Goal: Information Seeking & Learning: Learn about a topic

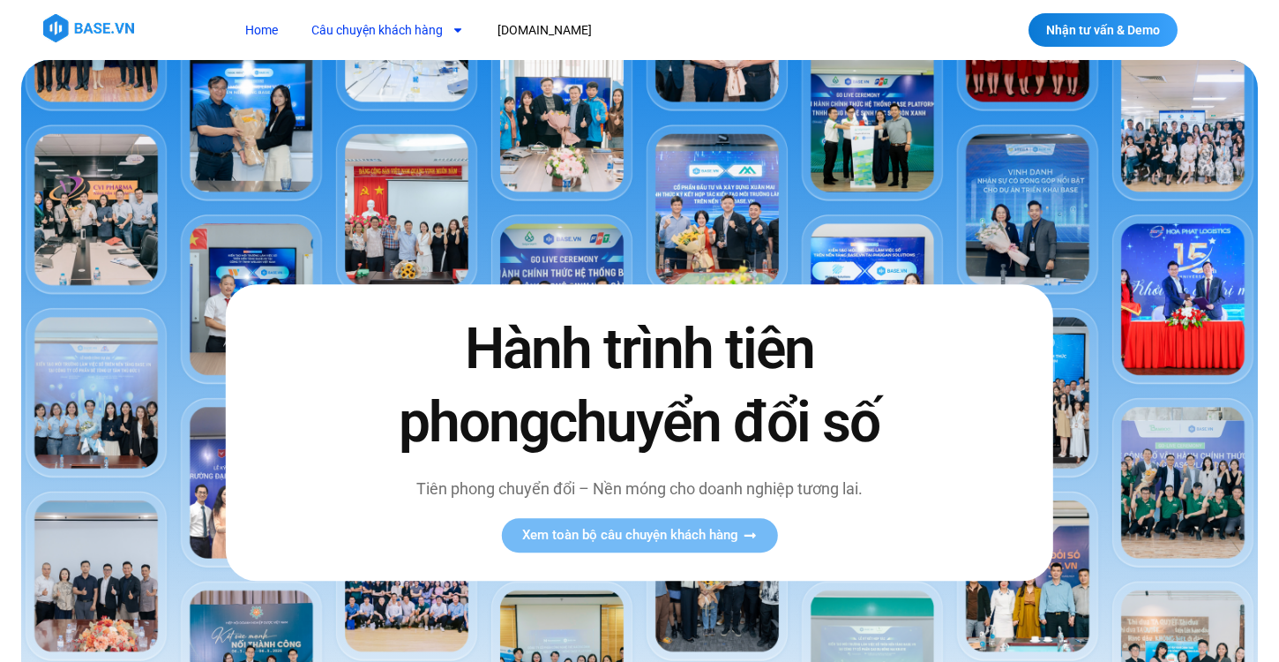
click at [415, 41] on link "Câu chuyện khách hàng" at bounding box center [387, 30] width 179 height 33
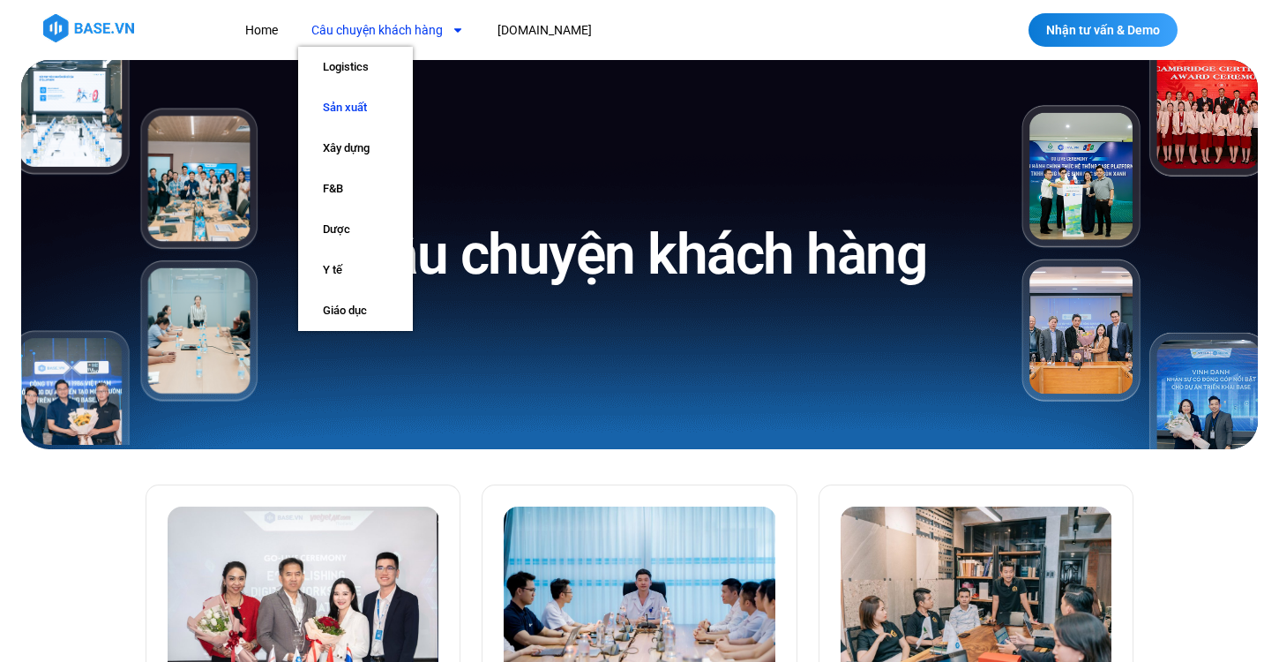
click at [369, 109] on link "Sản xuất" at bounding box center [355, 107] width 115 height 41
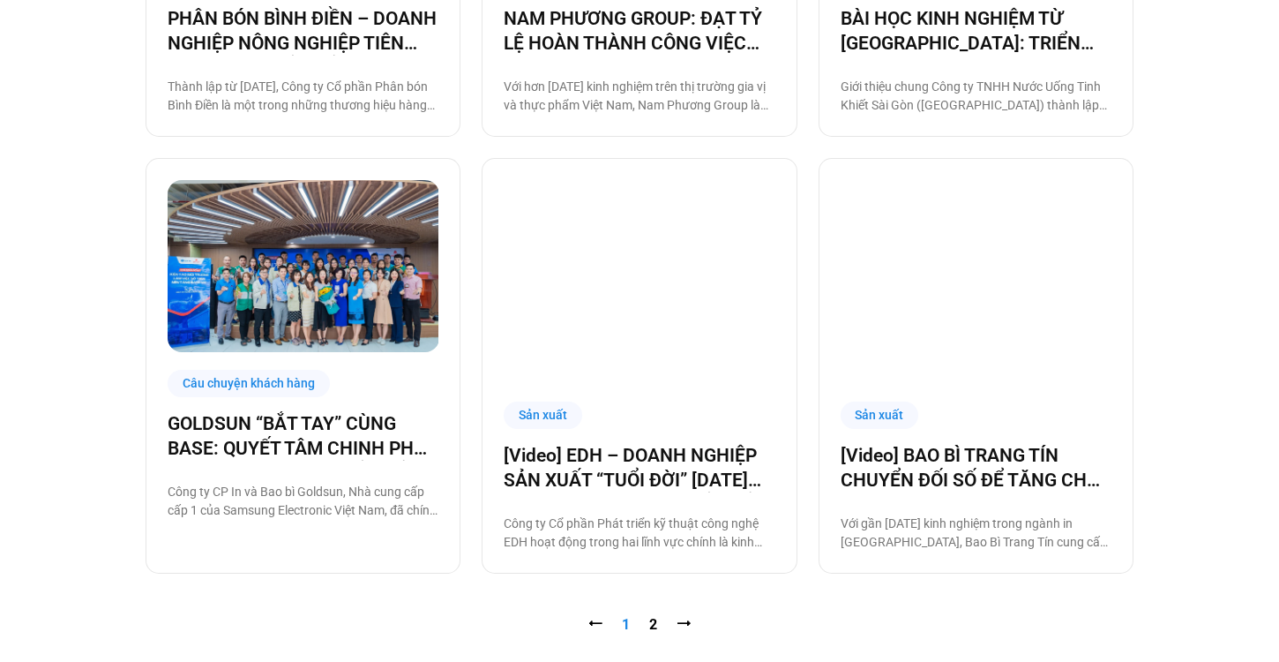
scroll to position [1660, 0]
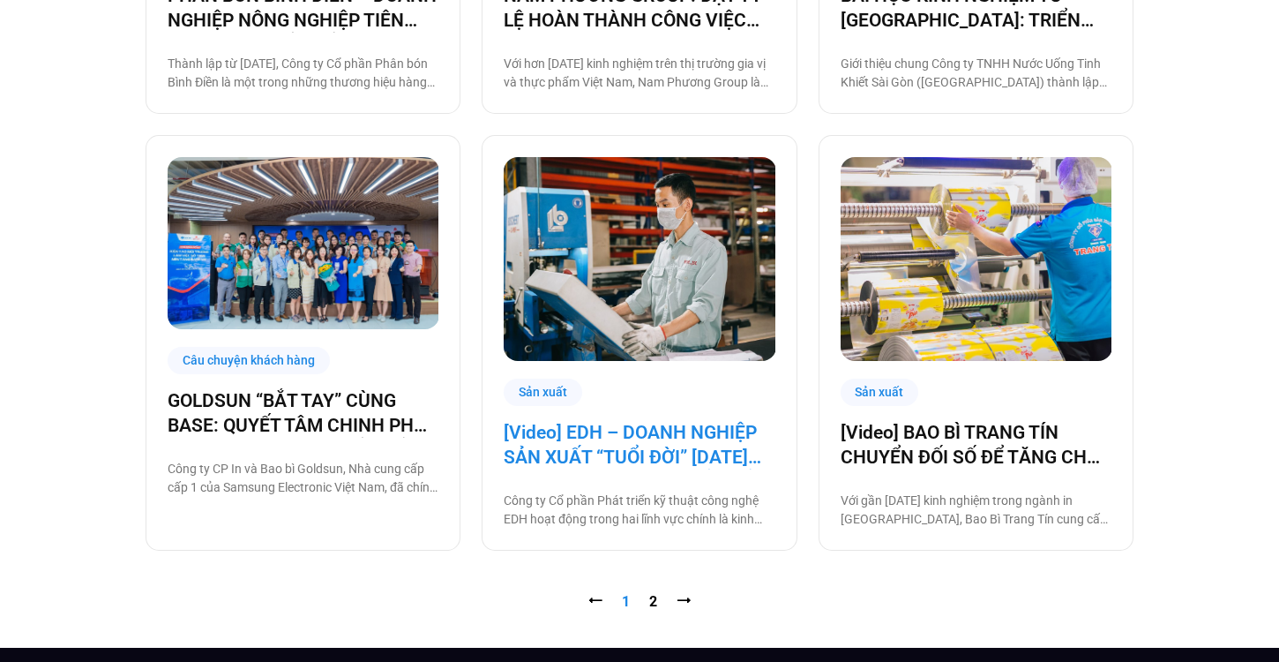
click at [689, 435] on link "[Video] EDH – DOANH NGHIỆP SẢN XUẤT “TUỔI ĐỜI” 30 NĂM VÀ CÂU CHUYỆN CHUYỂN ĐỔI …" at bounding box center [639, 444] width 271 height 49
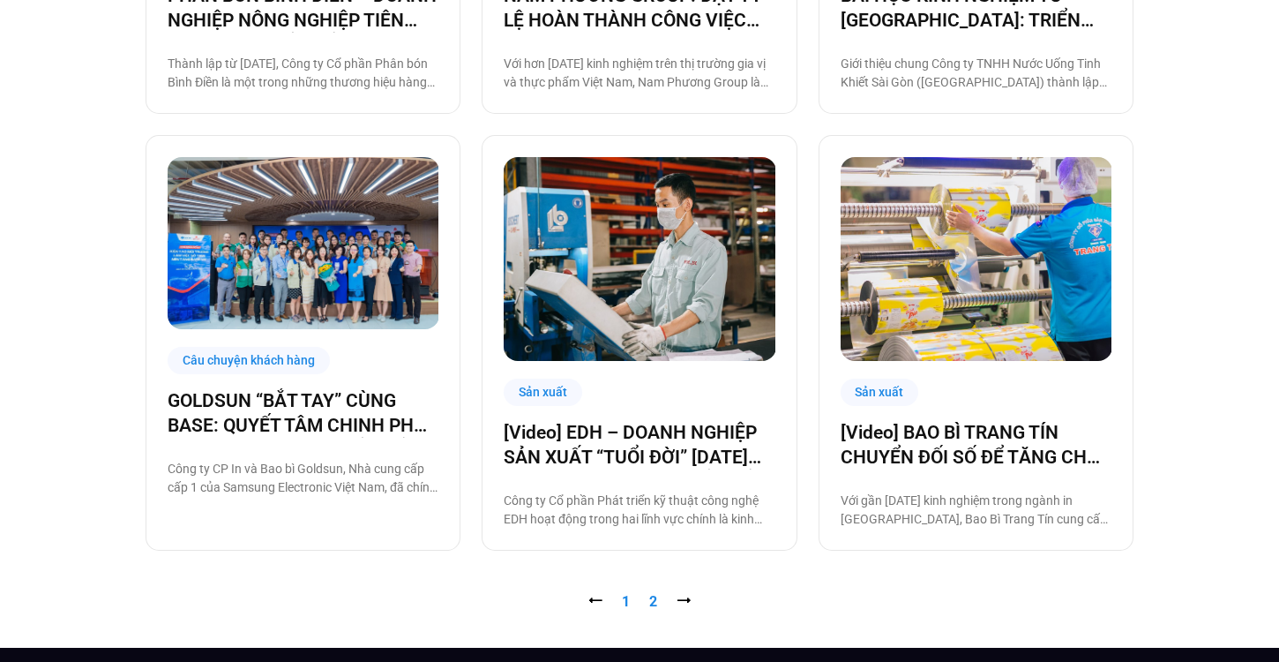
click at [653, 605] on link "Trang 2" at bounding box center [653, 601] width 8 height 17
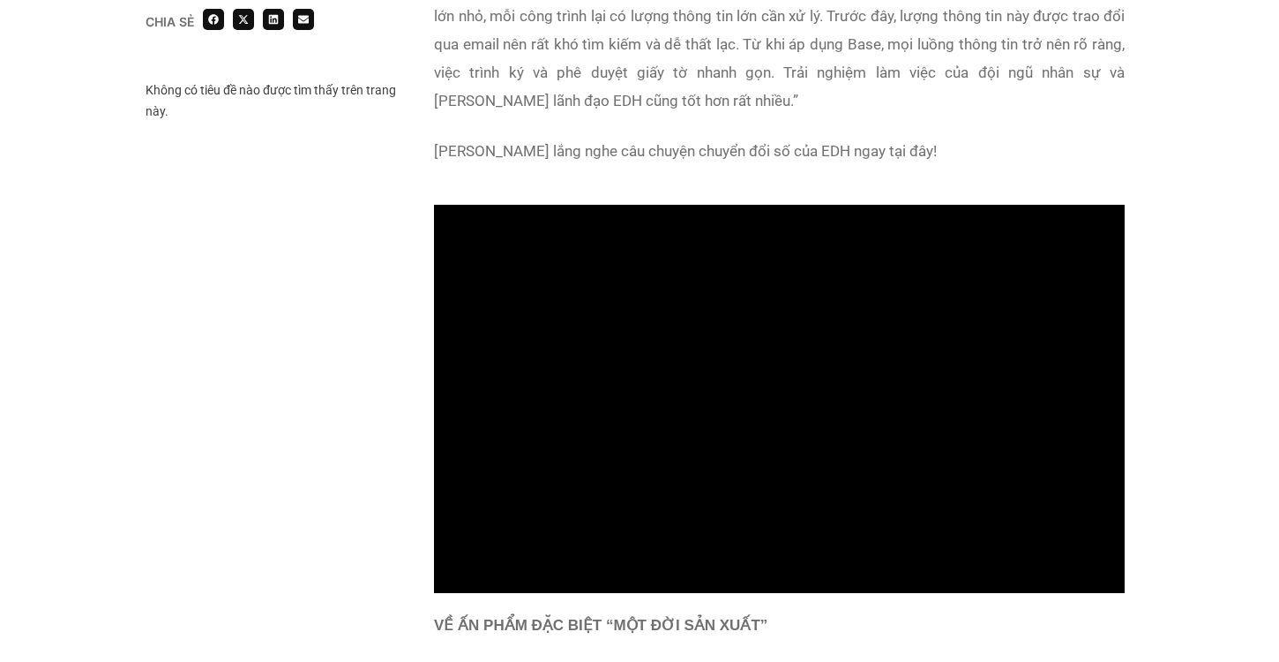
scroll to position [1488, 0]
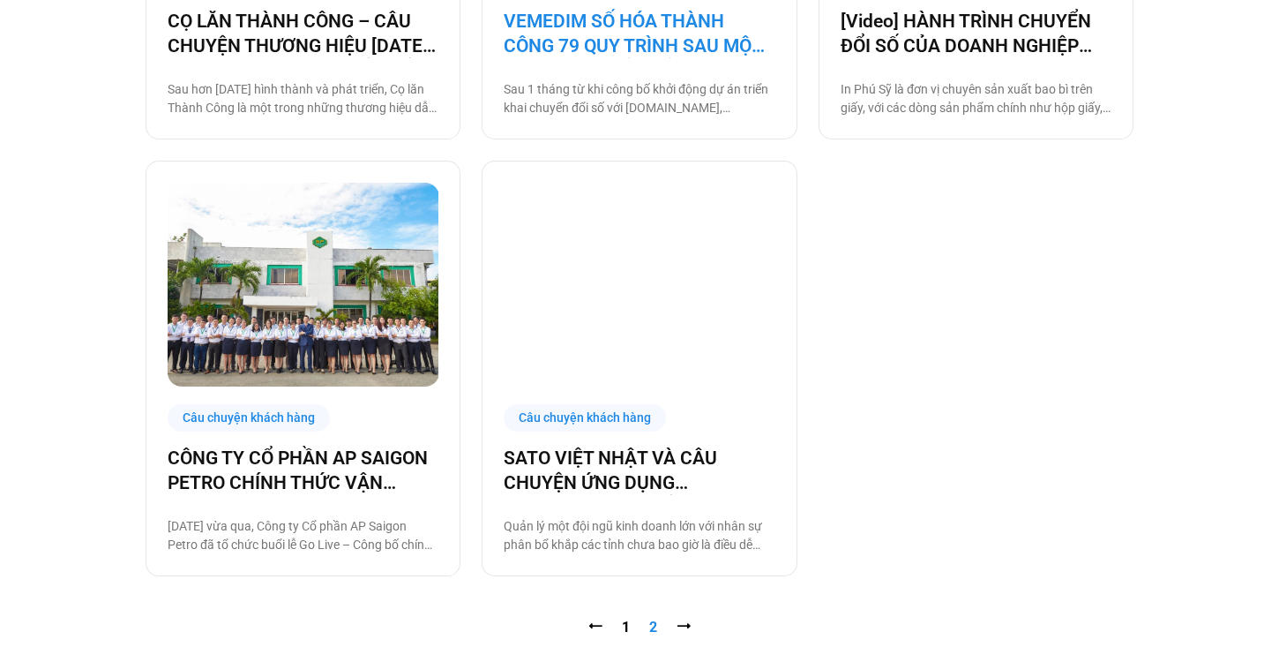
scroll to position [1214, 0]
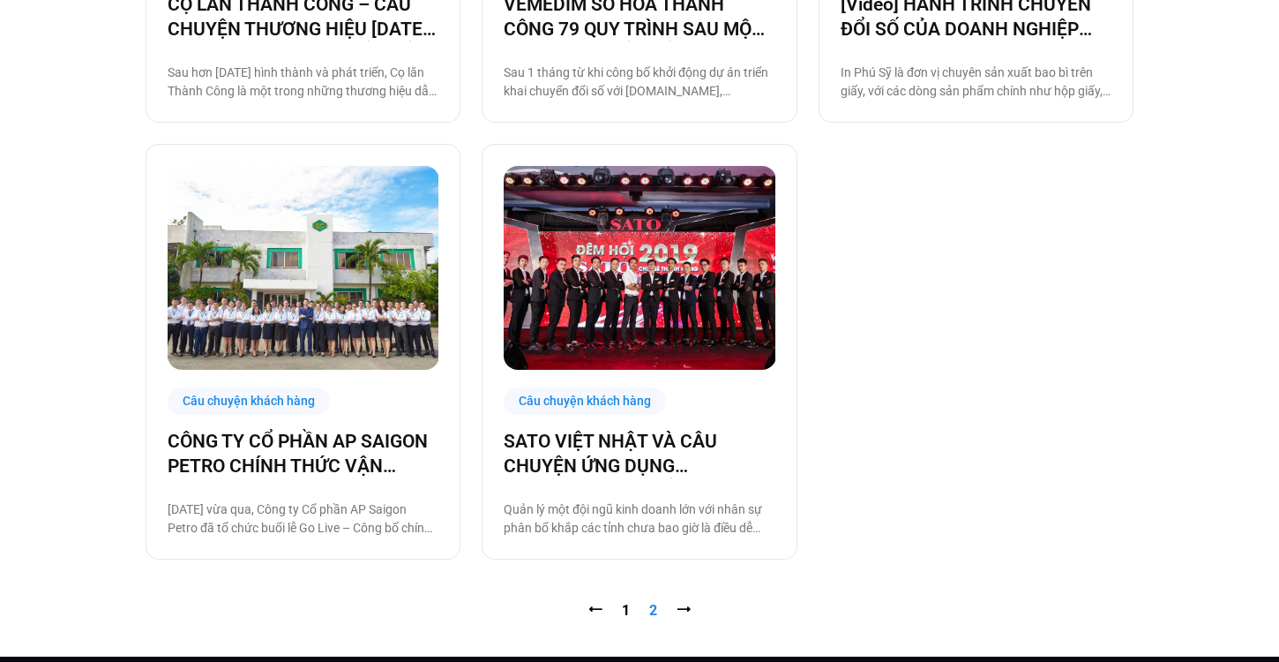
click at [683, 610] on span "⭢" at bounding box center [684, 610] width 14 height 17
click at [650, 611] on span "Trang 2" at bounding box center [653, 610] width 8 height 17
click at [626, 611] on link "Trang 1" at bounding box center [626, 610] width 8 height 17
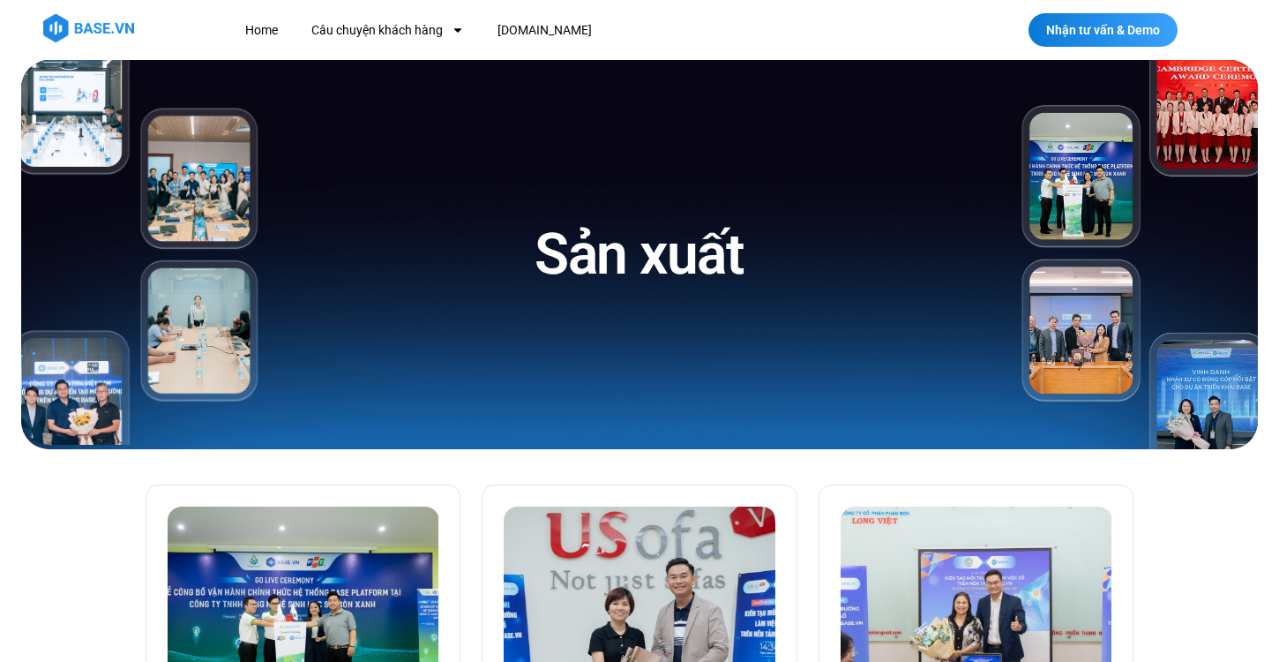
click at [660, 611] on img at bounding box center [640, 608] width 272 height 204
